Goal: Navigation & Orientation: Find specific page/section

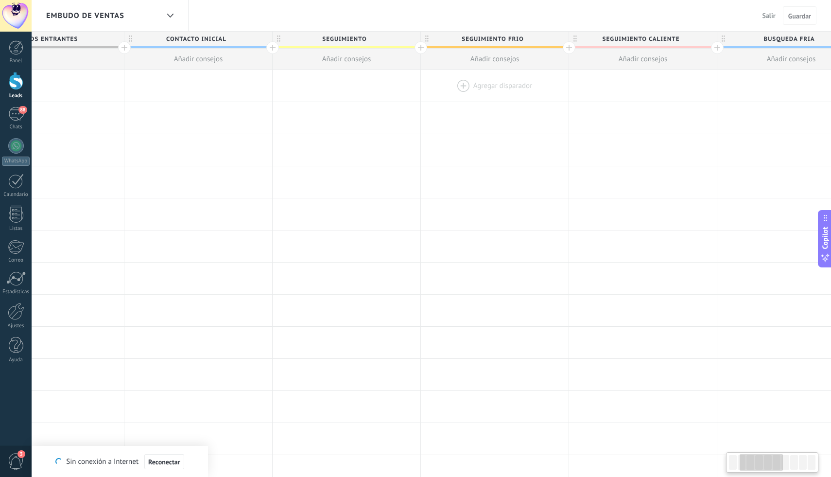
scroll to position [0, 205]
click at [17, 118] on div "88" at bounding box center [16, 114] width 16 height 14
